Goal: Information Seeking & Learning: Learn about a topic

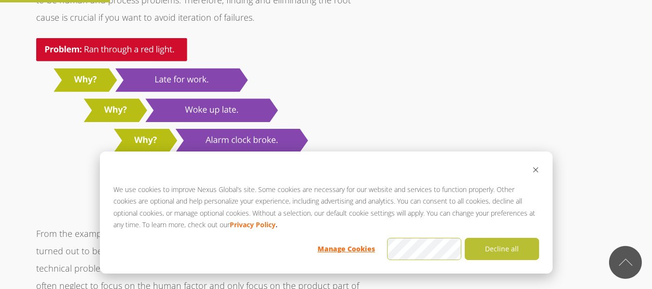
scroll to position [1029, 0]
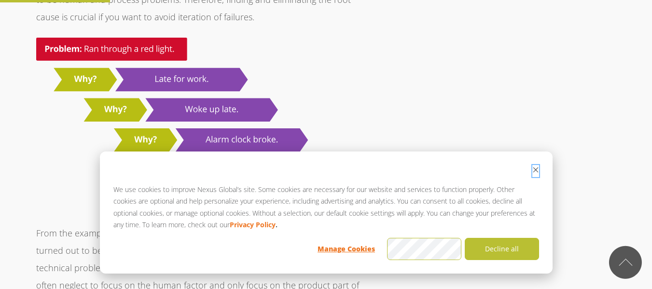
click at [536, 170] on icon "Dismiss cookie banner" at bounding box center [535, 169] width 7 height 7
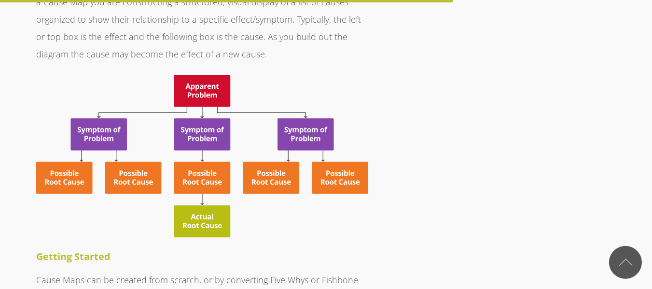
scroll to position [4227, 0]
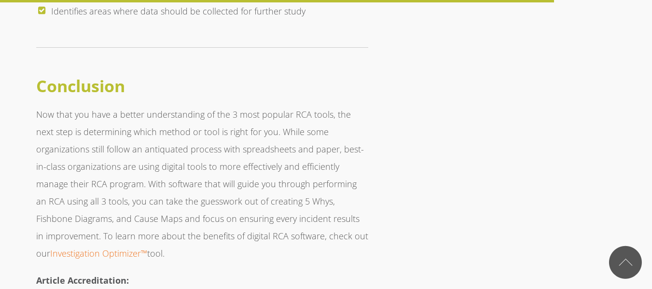
scroll to position [5176, 0]
drag, startPoint x: 172, startPoint y: 84, endPoint x: 354, endPoint y: 200, distance: 215.7
click at [354, 200] on p "Now that you have a better understanding of the 3 most popular RCA tools, the n…" at bounding box center [202, 183] width 332 height 156
click at [249, 202] on p "Now that you have a better understanding of the 3 most popular RCA tools, the n…" at bounding box center [202, 183] width 332 height 156
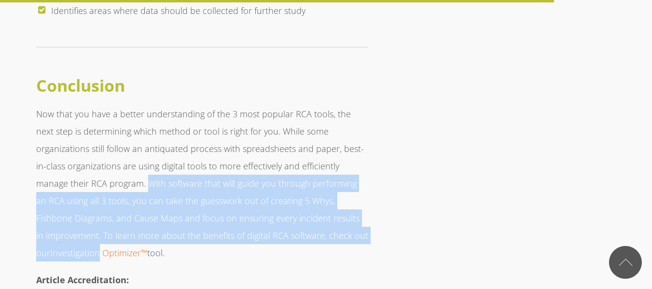
drag, startPoint x: 132, startPoint y: 142, endPoint x: 340, endPoint y: 192, distance: 214.4
click at [340, 192] on p "Now that you have a better understanding of the 3 most popular RCA tools, the n…" at bounding box center [202, 183] width 332 height 156
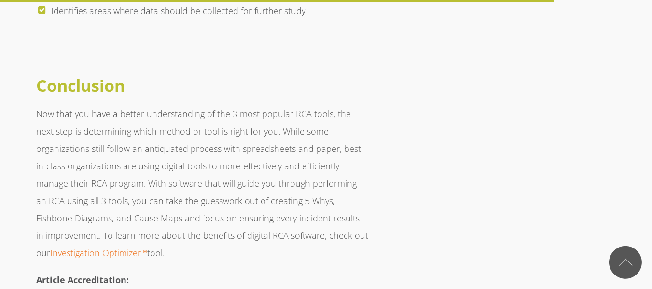
click at [216, 210] on p "Now that you have a better understanding of the 3 most popular RCA tools, the n…" at bounding box center [202, 183] width 332 height 156
drag, startPoint x: 131, startPoint y: 174, endPoint x: 252, endPoint y: 201, distance: 124.6
click at [252, 201] on p "Now that you have a better understanding of the 3 most popular RCA tools, the n…" at bounding box center [202, 183] width 332 height 156
click at [273, 209] on p "Now that you have a better understanding of the 3 most popular RCA tools, the n…" at bounding box center [202, 183] width 332 height 156
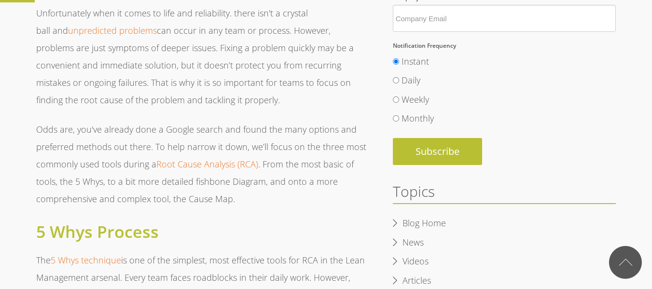
scroll to position [324, 0]
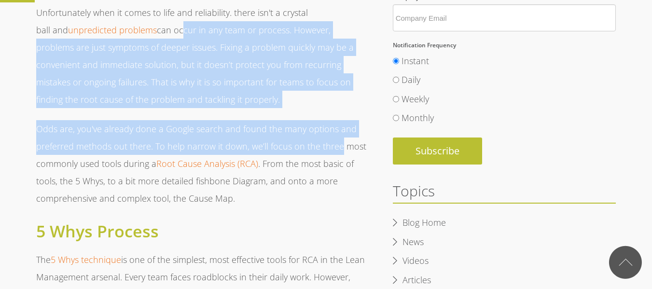
drag, startPoint x: 147, startPoint y: 30, endPoint x: 337, endPoint y: 138, distance: 218.7
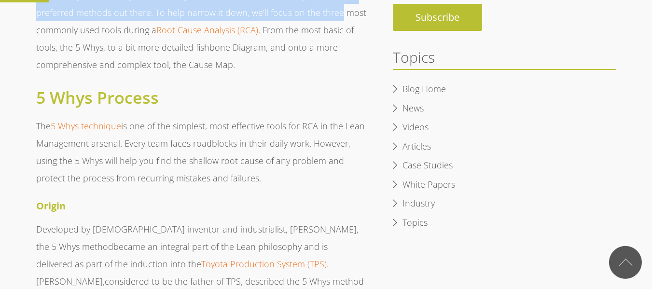
scroll to position [513, 0]
